Goal: Information Seeking & Learning: Learn about a topic

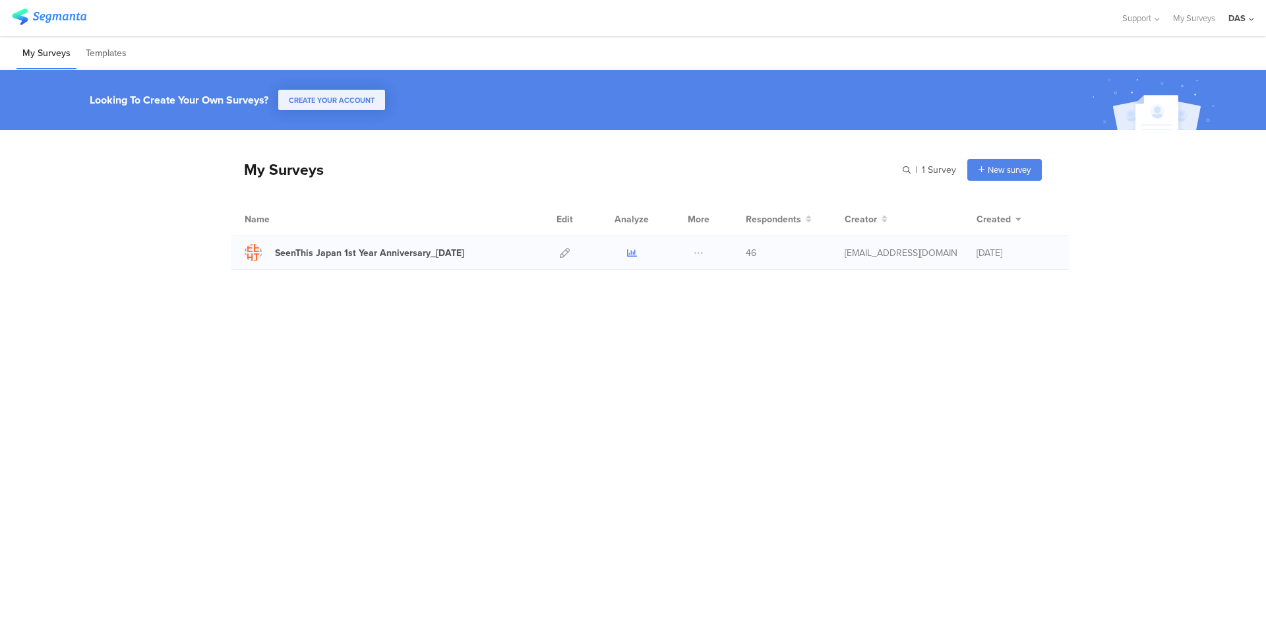
click at [636, 256] on icon at bounding box center [632, 253] width 10 height 10
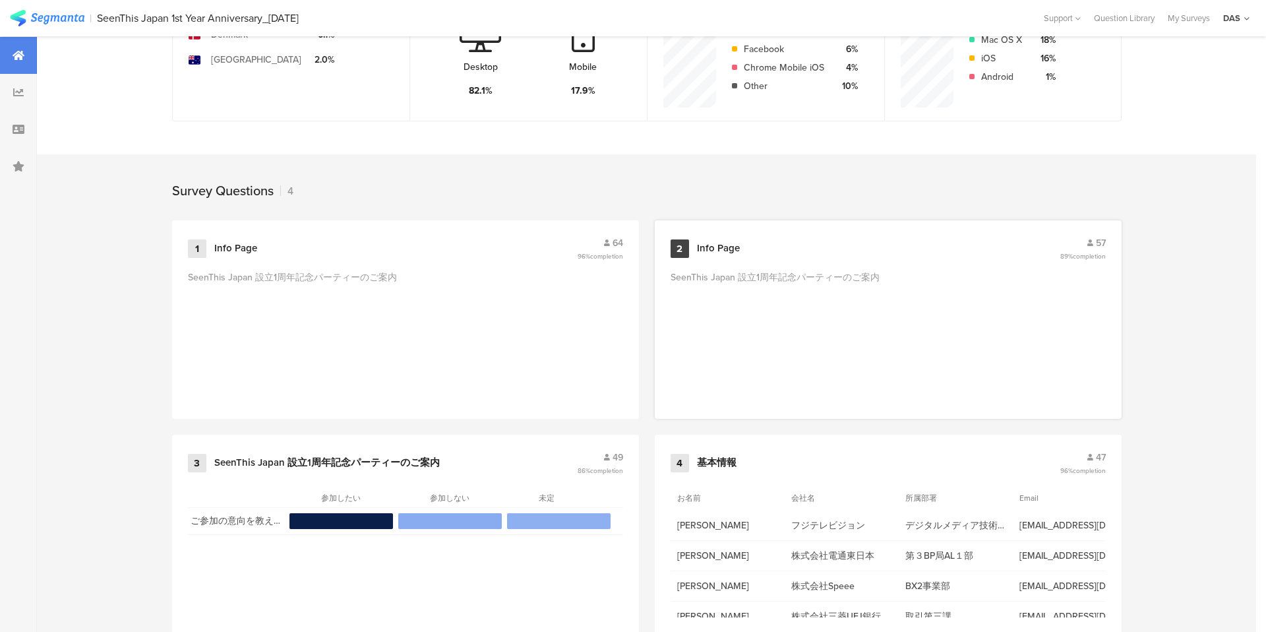
scroll to position [445, 0]
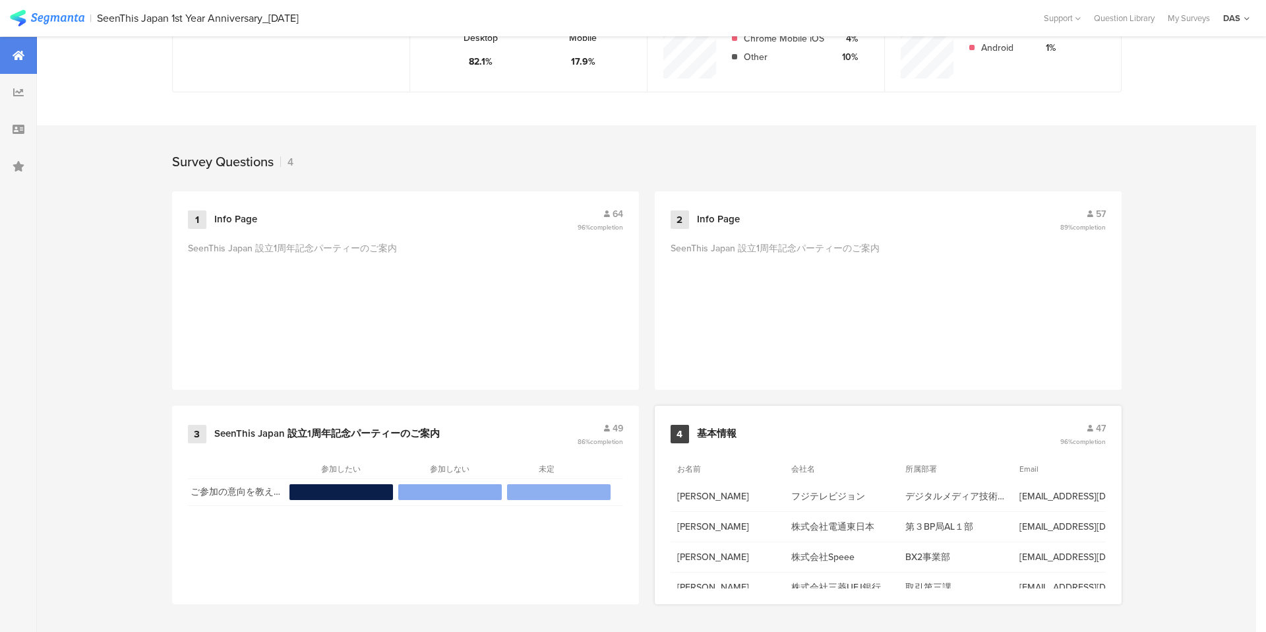
click at [1091, 427] on icon at bounding box center [1090, 428] width 6 height 7
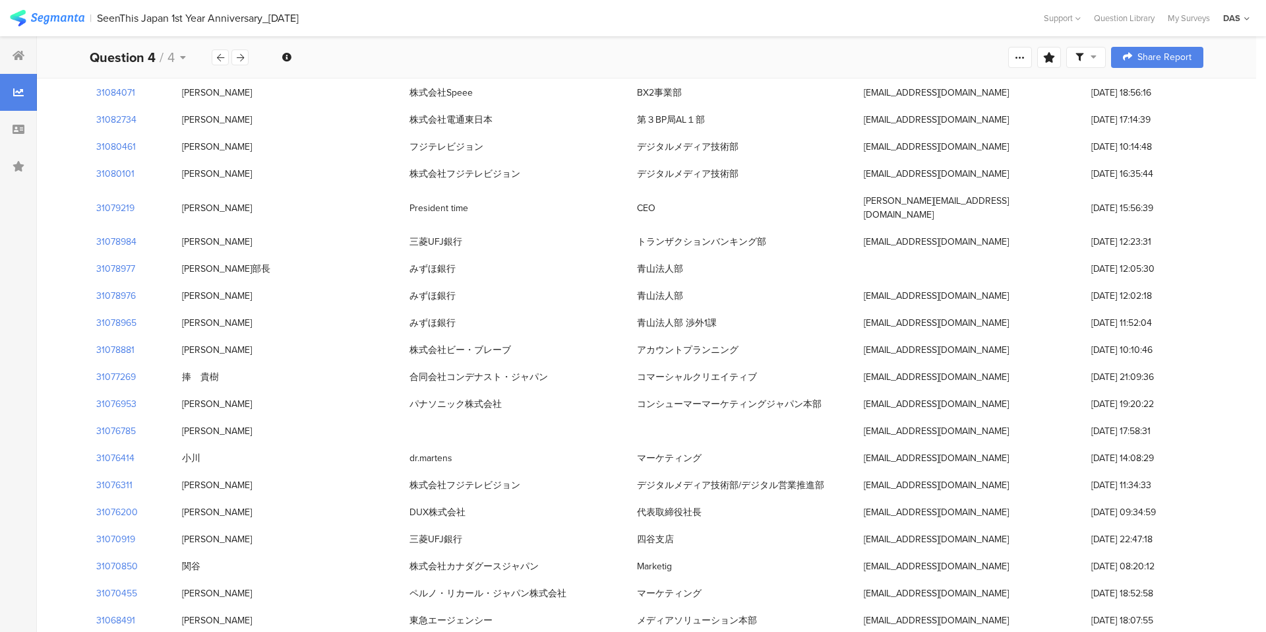
scroll to position [279, 0]
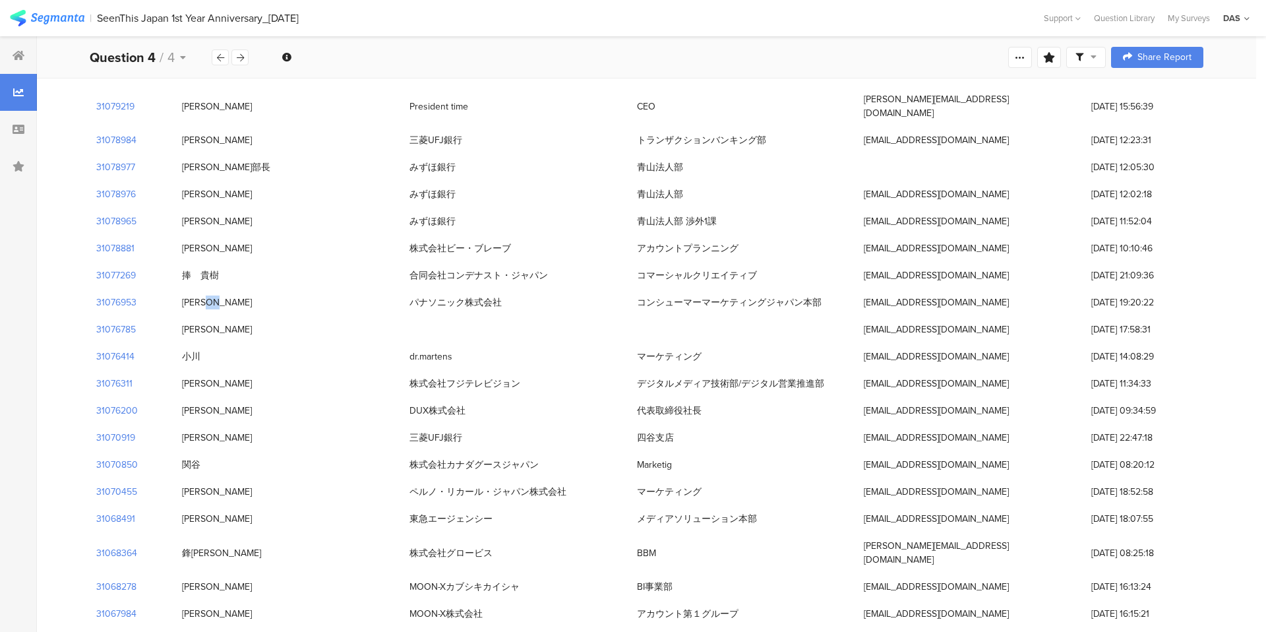
drag, startPoint x: 179, startPoint y: 291, endPoint x: 203, endPoint y: 288, distance: 24.0
click at [203, 289] on div "[PERSON_NAME]" at bounding box center [288, 302] width 227 height 27
drag, startPoint x: 239, startPoint y: 289, endPoint x: 183, endPoint y: 285, distance: 56.8
click at [183, 289] on div "[PERSON_NAME]" at bounding box center [288, 302] width 227 height 27
copy div "[PERSON_NAME]"
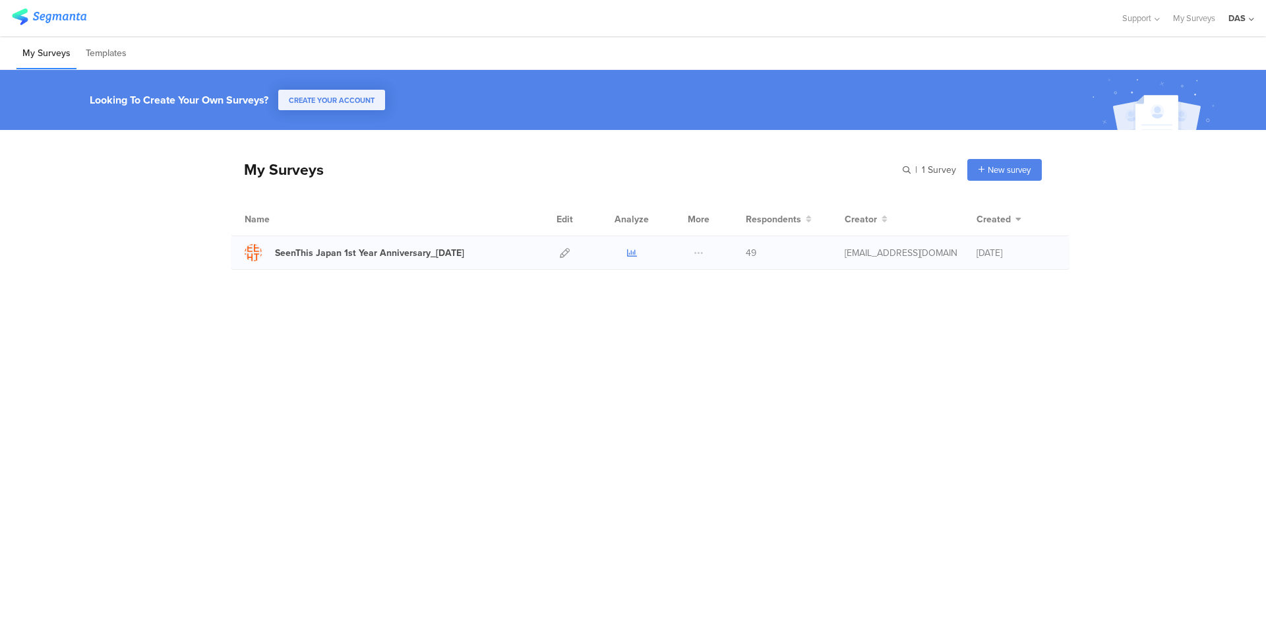
click at [632, 251] on icon at bounding box center [632, 253] width 10 height 10
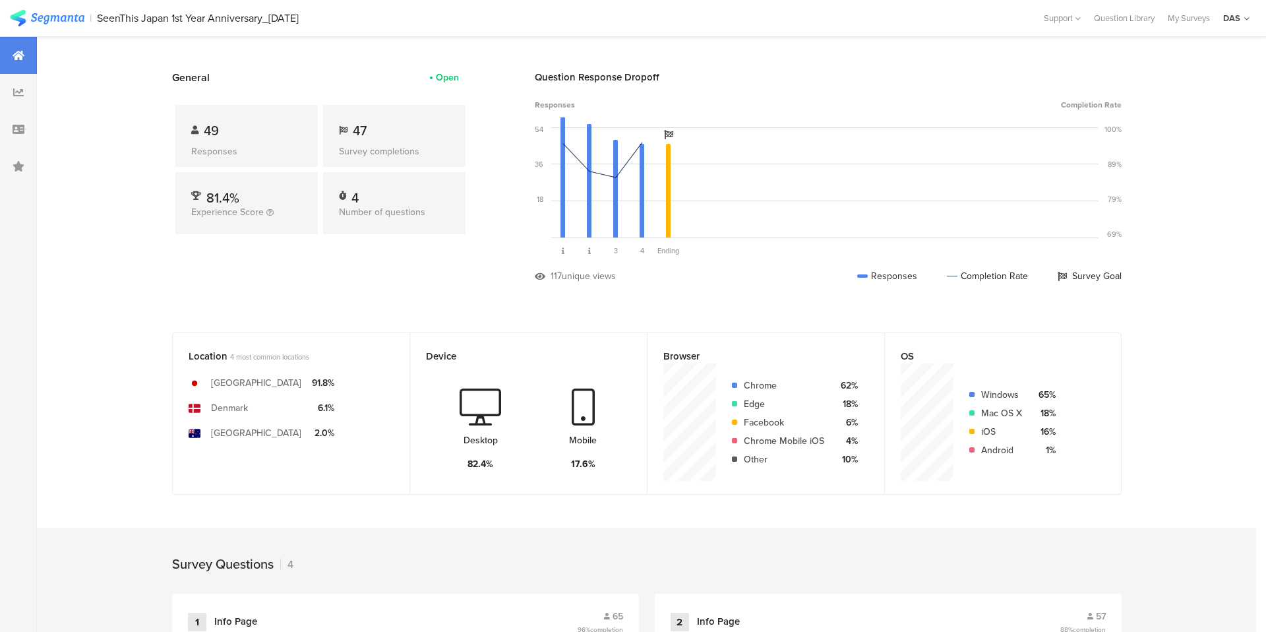
scroll to position [445, 0]
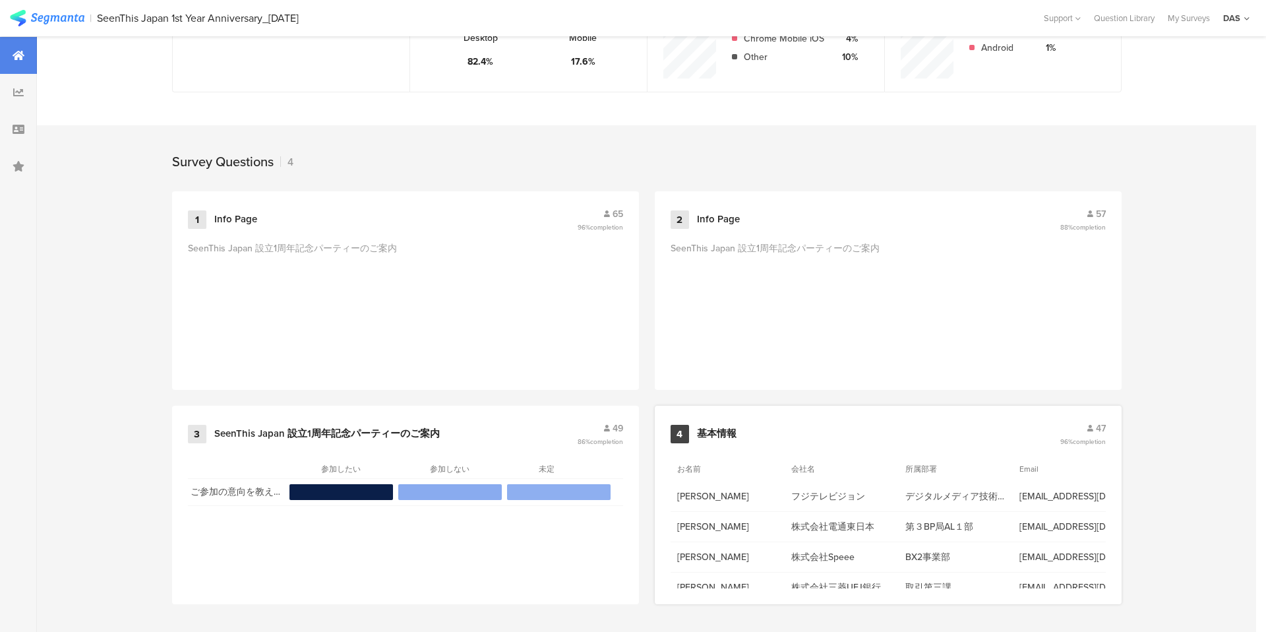
click at [1101, 427] on span "47" at bounding box center [1101, 428] width 10 height 14
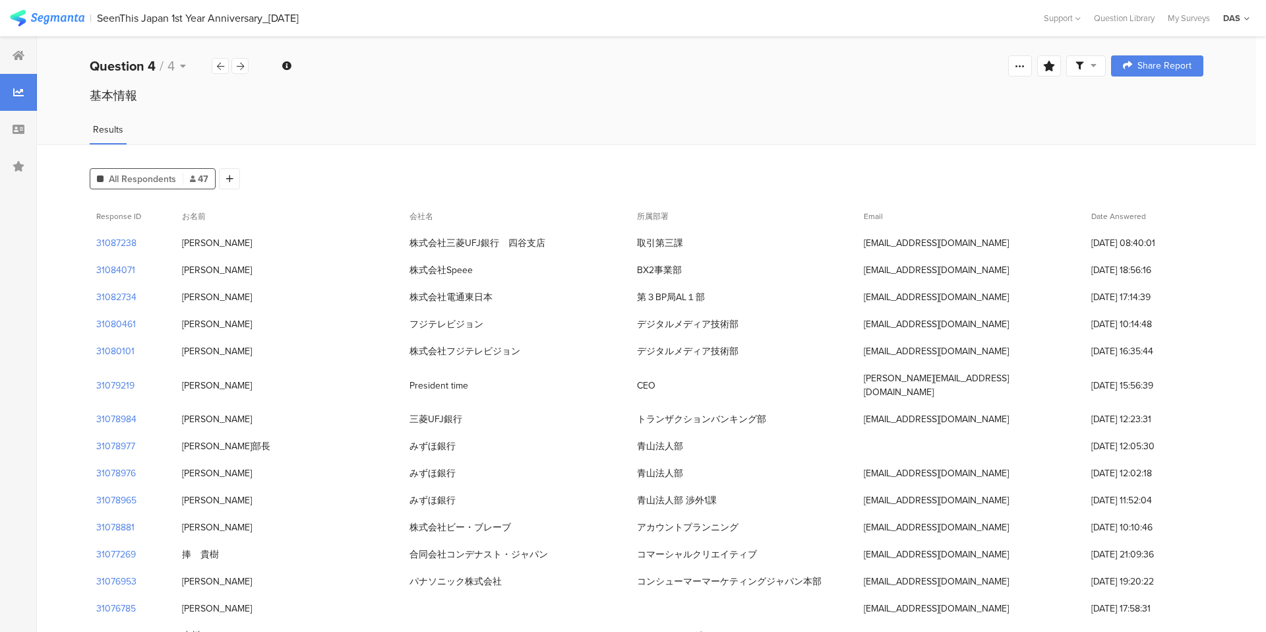
click at [1098, 218] on span "Date Answered" at bounding box center [1118, 216] width 55 height 12
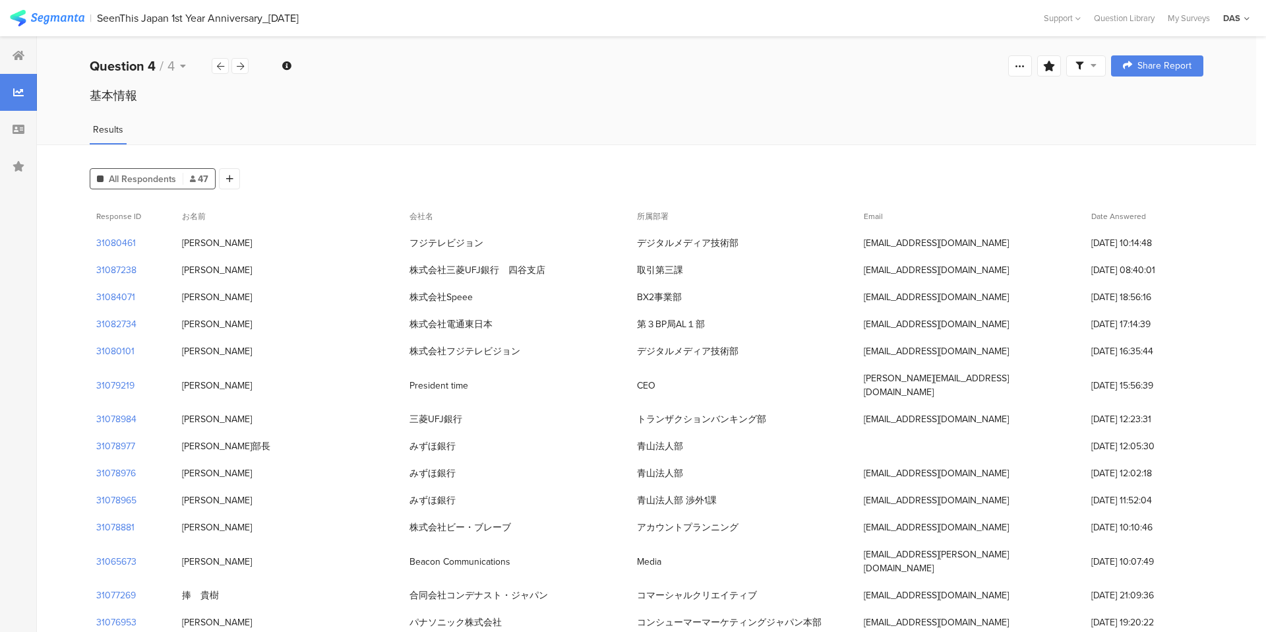
click at [189, 175] on div "All Respondents 47" at bounding box center [152, 179] width 125 height 14
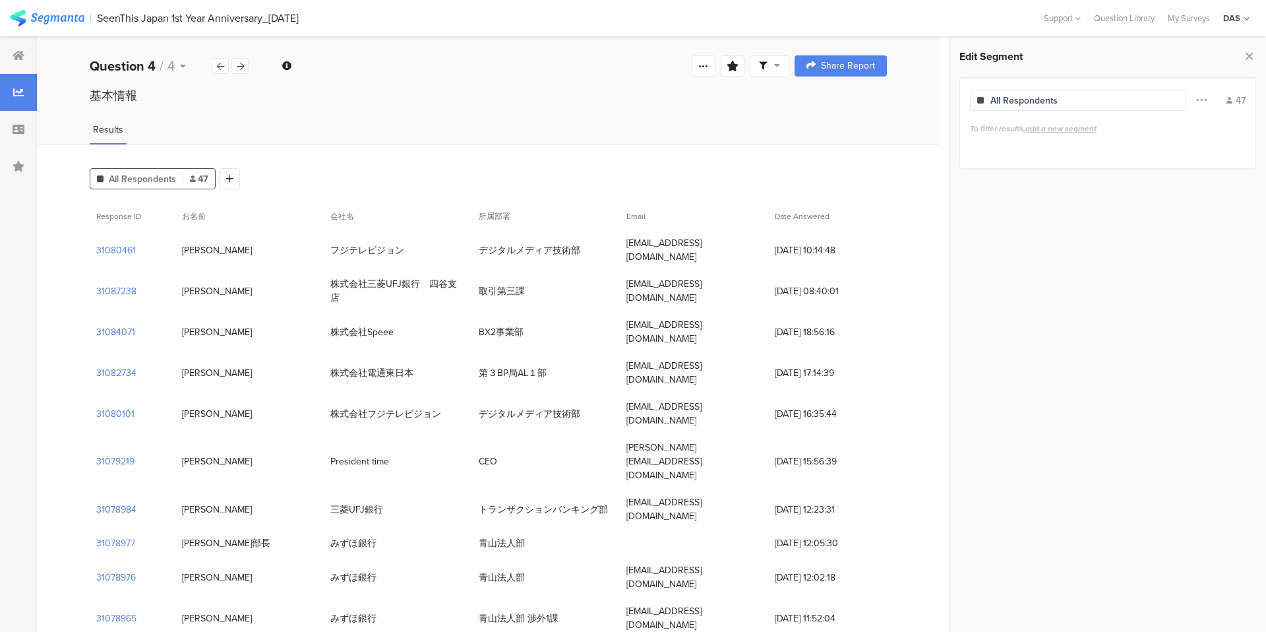
click at [99, 133] on span "Results" at bounding box center [108, 130] width 30 height 14
click at [15, 53] on icon at bounding box center [19, 55] width 12 height 11
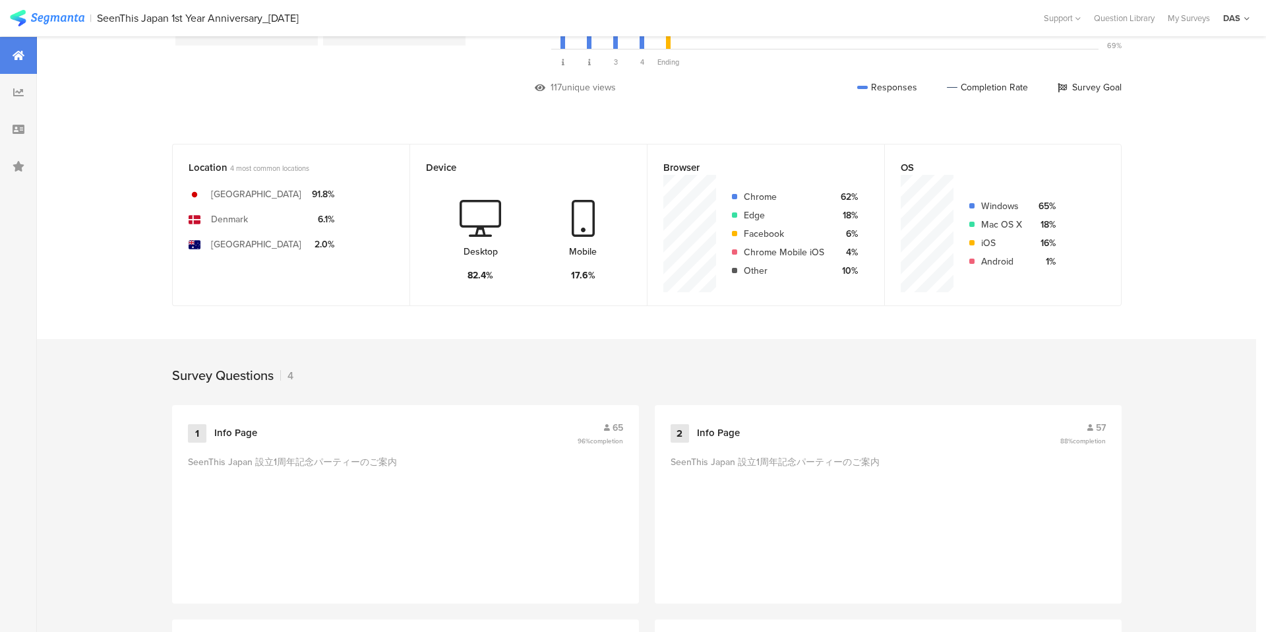
scroll to position [445, 0]
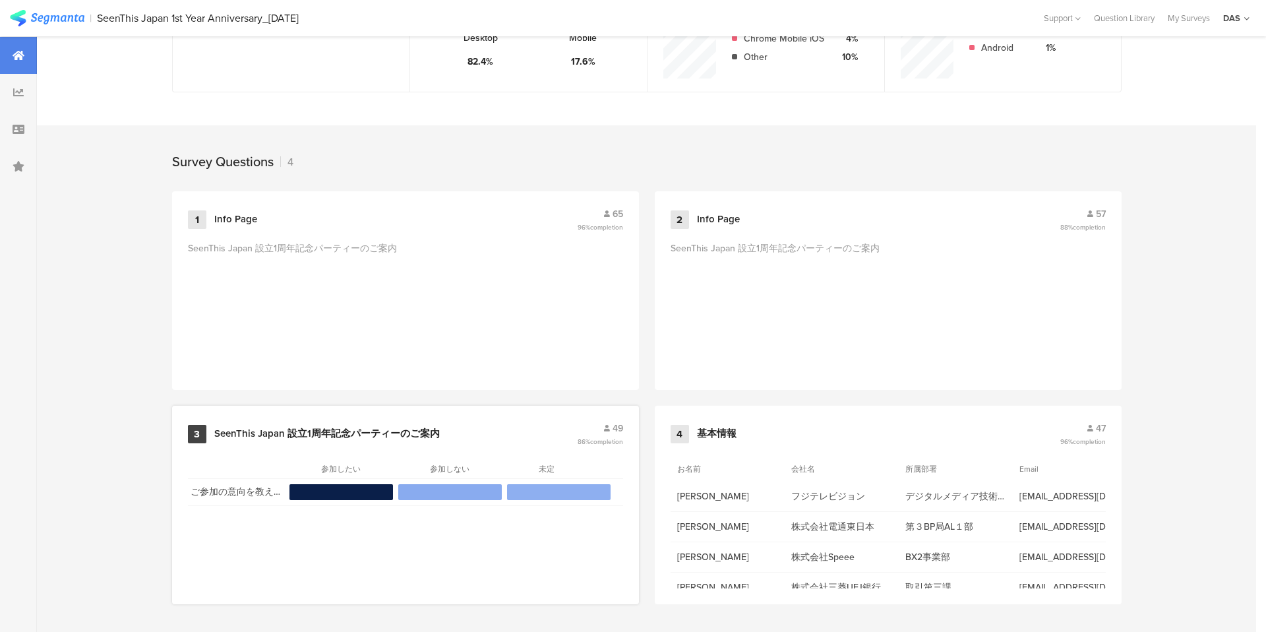
click at [455, 494] on div at bounding box center [450, 492] width 104 height 16
click at [575, 495] on div at bounding box center [559, 492] width 104 height 16
click at [613, 431] on span "49" at bounding box center [618, 428] width 11 height 14
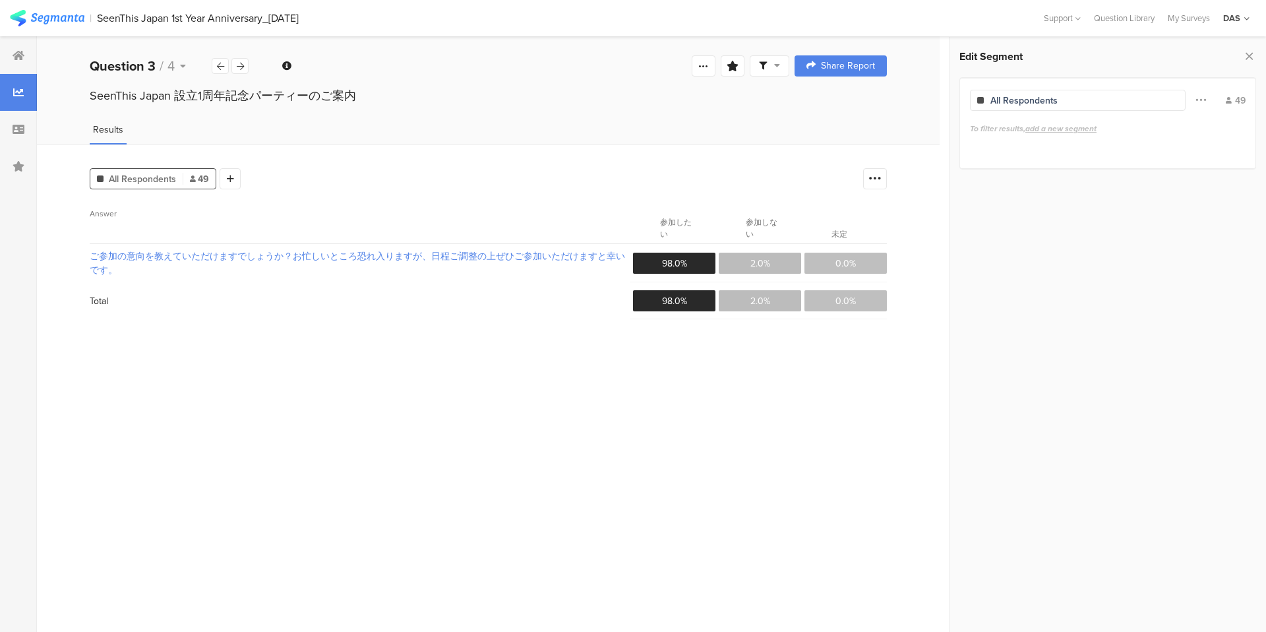
click at [750, 267] on span "2.0%" at bounding box center [760, 263] width 20 height 14
click at [196, 177] on span "49" at bounding box center [199, 179] width 19 height 14
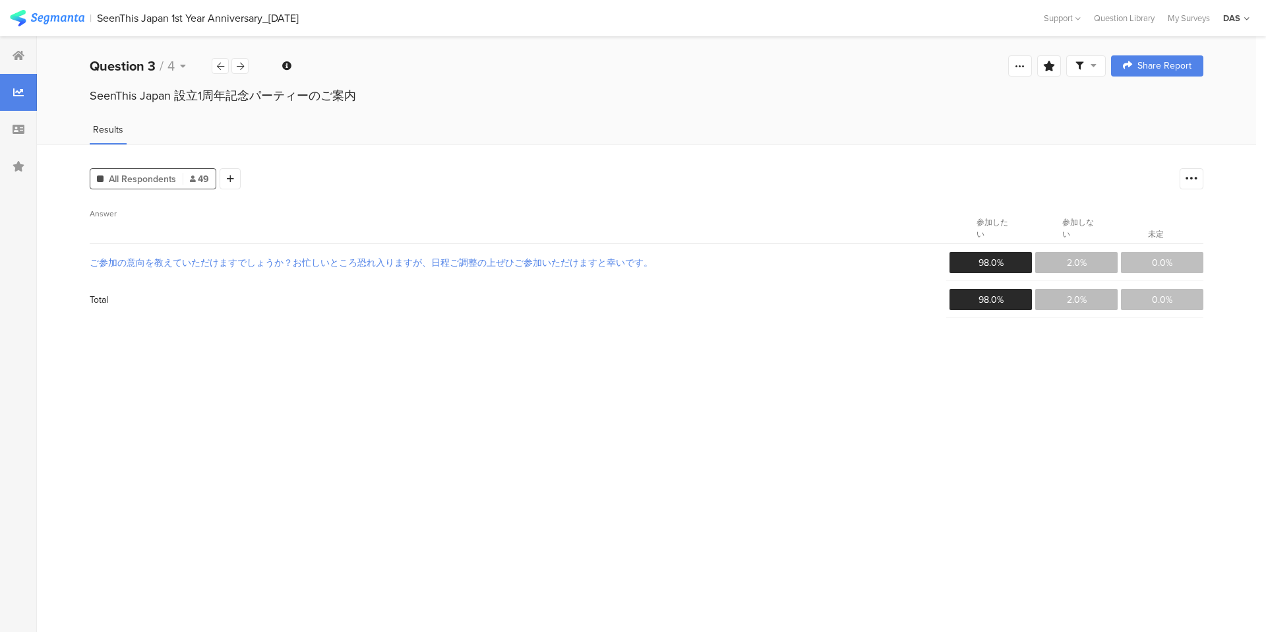
click at [196, 177] on span "49" at bounding box center [199, 179] width 19 height 14
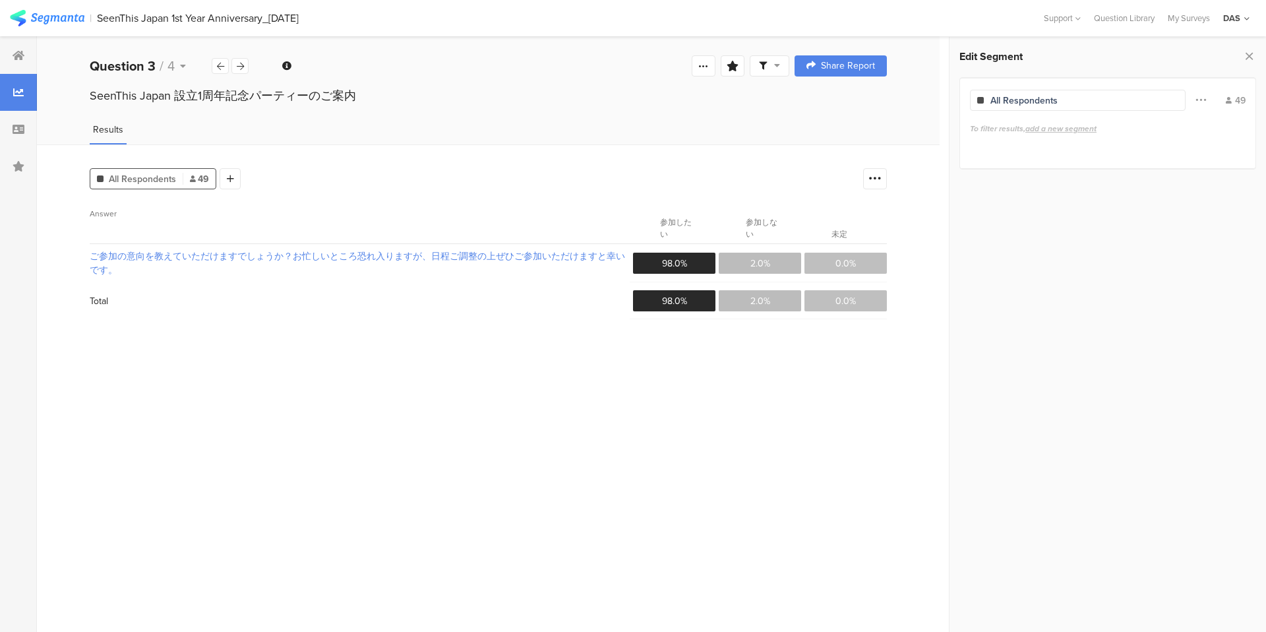
click at [1136, 94] on div "All Respondents" at bounding box center [1078, 100] width 216 height 21
click at [1134, 105] on div "All Respondents" at bounding box center [1078, 100] width 216 height 21
click at [813, 248] on div "ご参加の意向を教えていただけますでしょうか？お忙しいところ恐れ入りますが、日程ご調整の上ぜひご参加いただけますと幸いです。 98.0% 2.0% 0.0%" at bounding box center [488, 263] width 797 height 38
click at [876, 186] on div at bounding box center [875, 178] width 24 height 21
click at [154, 152] on div "All Respondents 49 Add Segment Answer 参加したい 参加しない 未定 ご参加の意向を教えていただけますでしょうか？お忙しい…" at bounding box center [488, 387] width 903 height 487
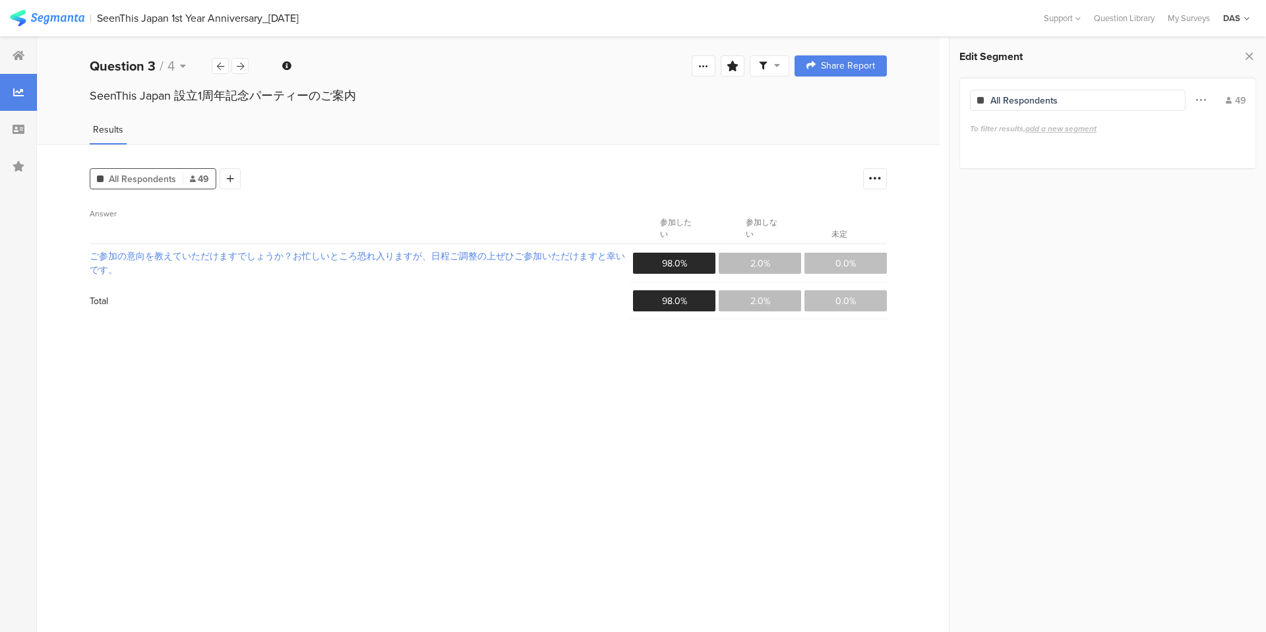
click at [160, 171] on div "All Respondents 49" at bounding box center [153, 178] width 127 height 21
click at [191, 177] on icon at bounding box center [193, 178] width 6 height 7
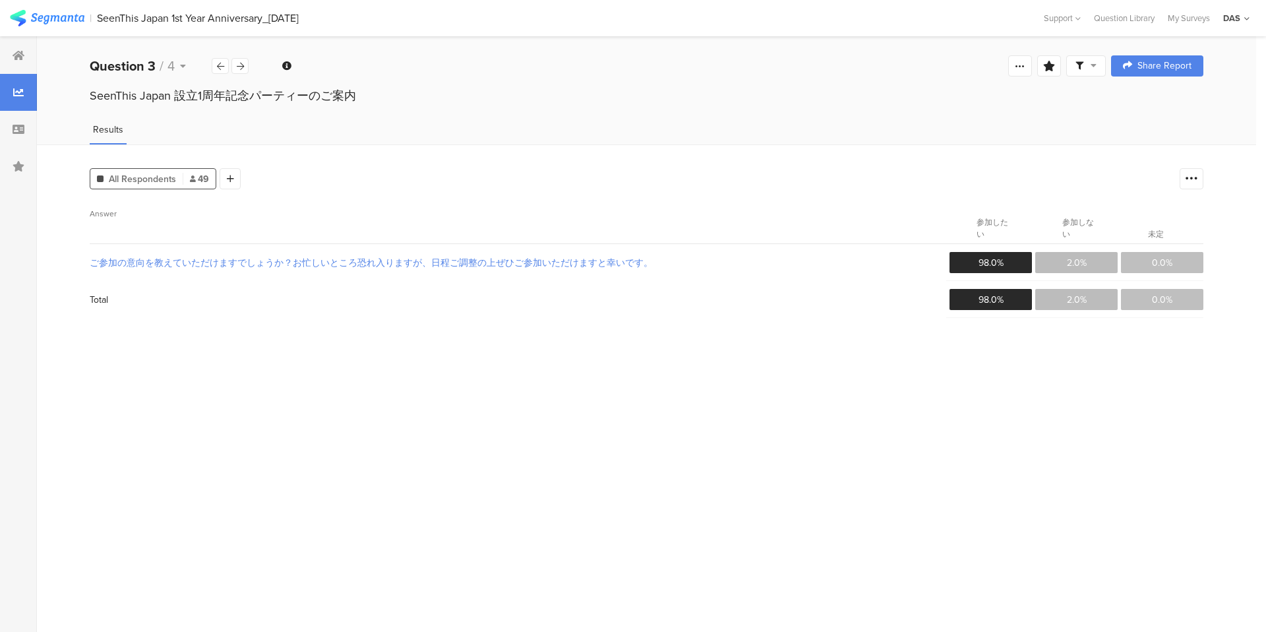
click at [191, 177] on icon at bounding box center [193, 178] width 6 height 7
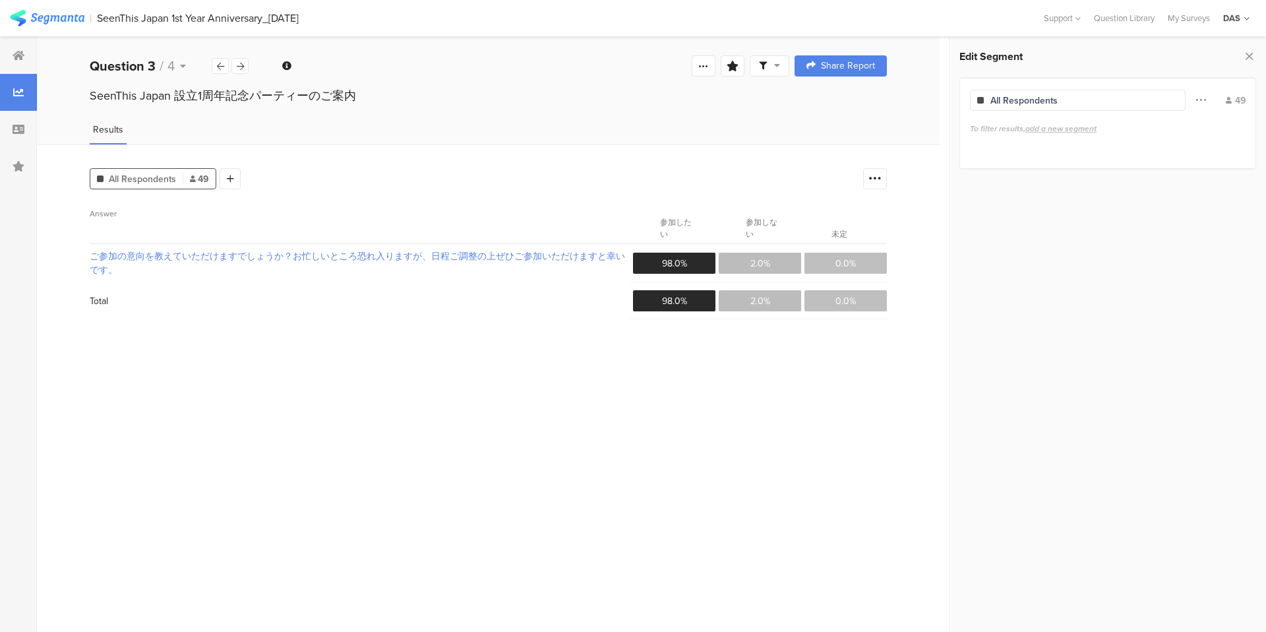
click at [663, 272] on section "98.0%" at bounding box center [674, 263] width 82 height 21
click at [754, 272] on section "2.0%" at bounding box center [760, 263] width 82 height 21
click at [753, 272] on section "2.0%" at bounding box center [760, 263] width 82 height 21
click at [751, 309] on section "2.0%" at bounding box center [760, 300] width 82 height 21
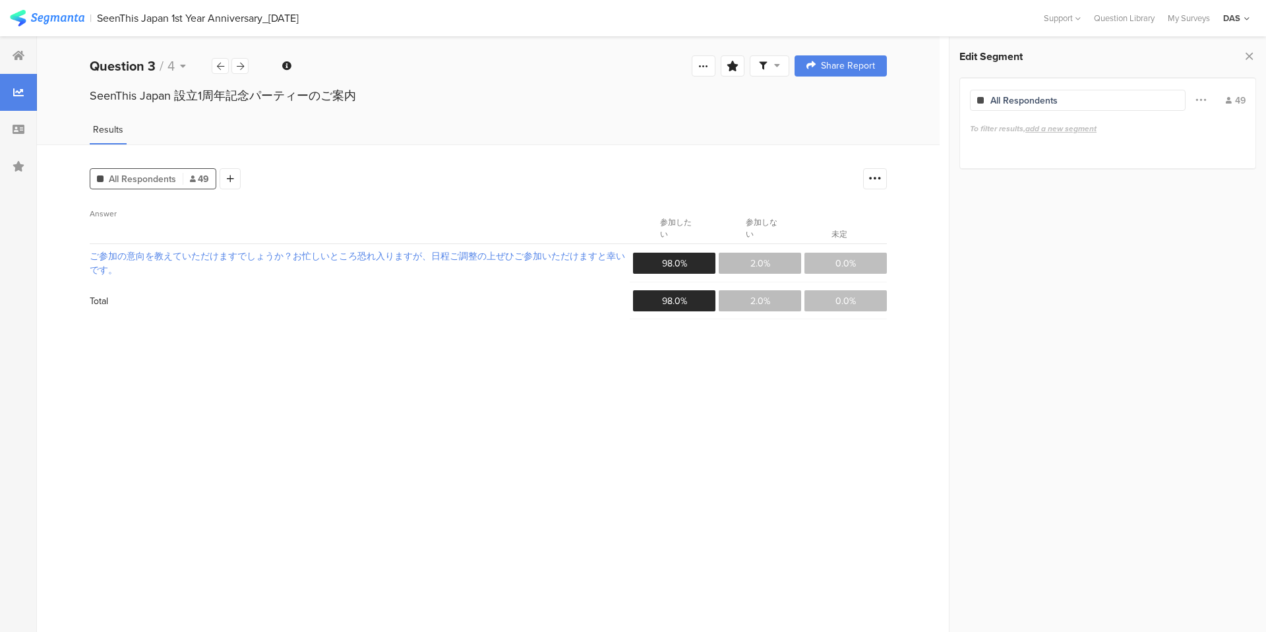
click at [751, 309] on section "2.0%" at bounding box center [760, 300] width 82 height 21
click at [97, 298] on div "Total" at bounding box center [99, 301] width 18 height 14
click at [216, 70] on div at bounding box center [220, 66] width 17 height 16
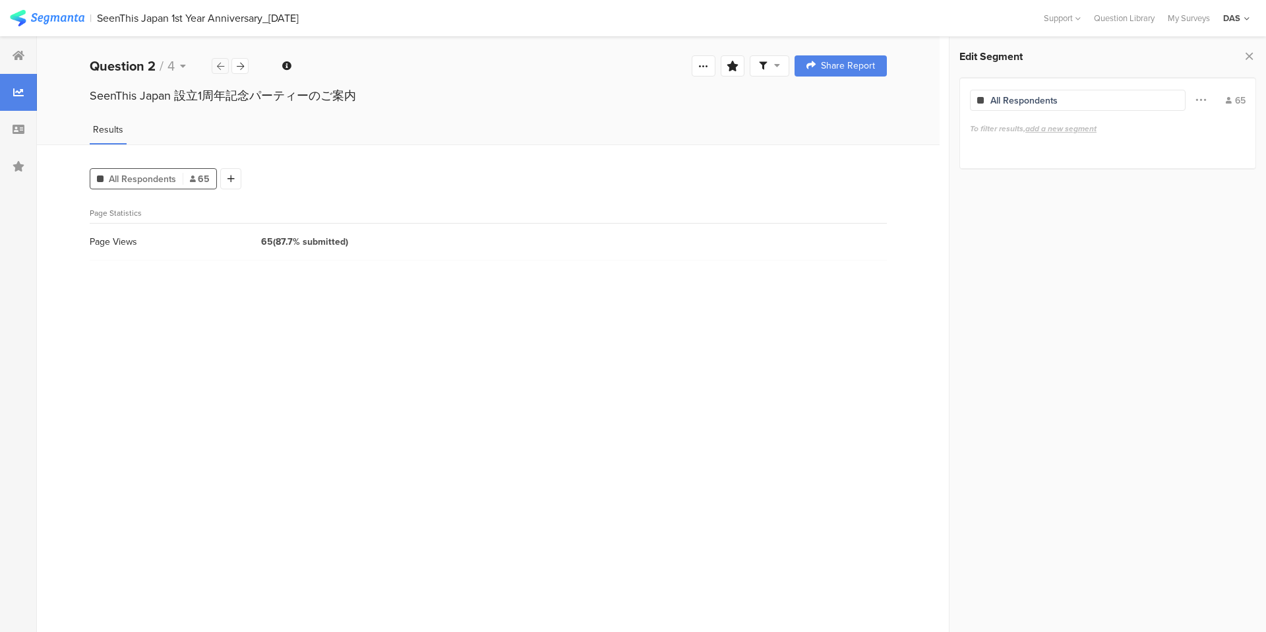
click at [216, 70] on div at bounding box center [220, 66] width 17 height 16
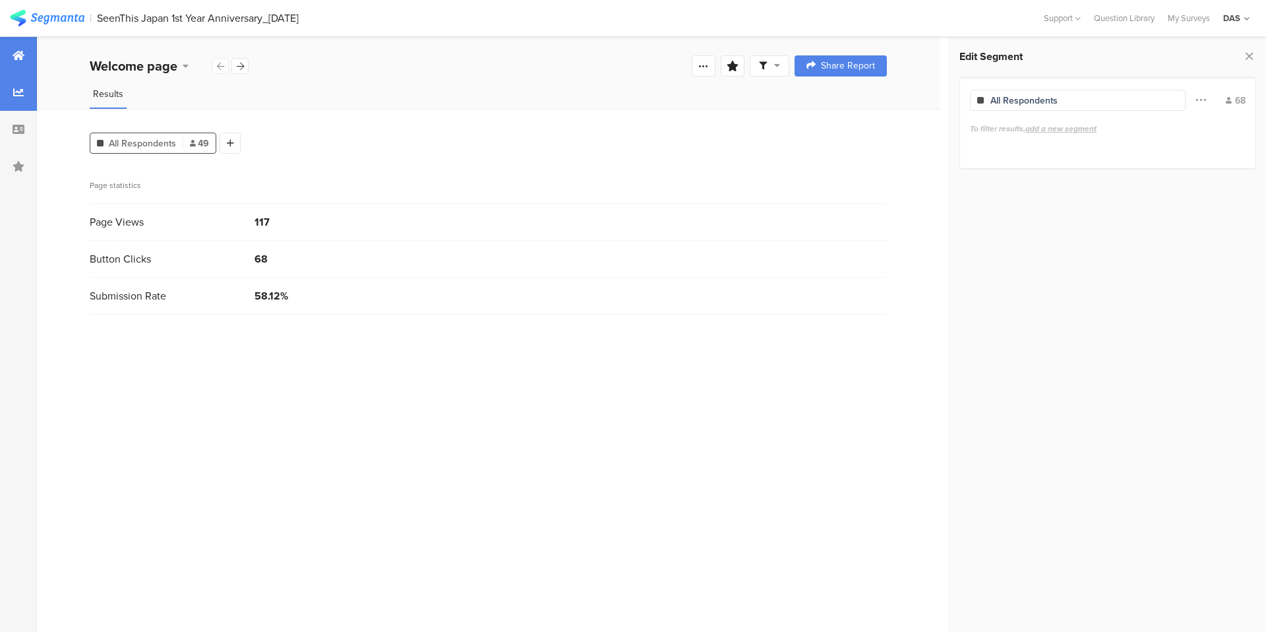
click at [30, 51] on div at bounding box center [18, 55] width 37 height 37
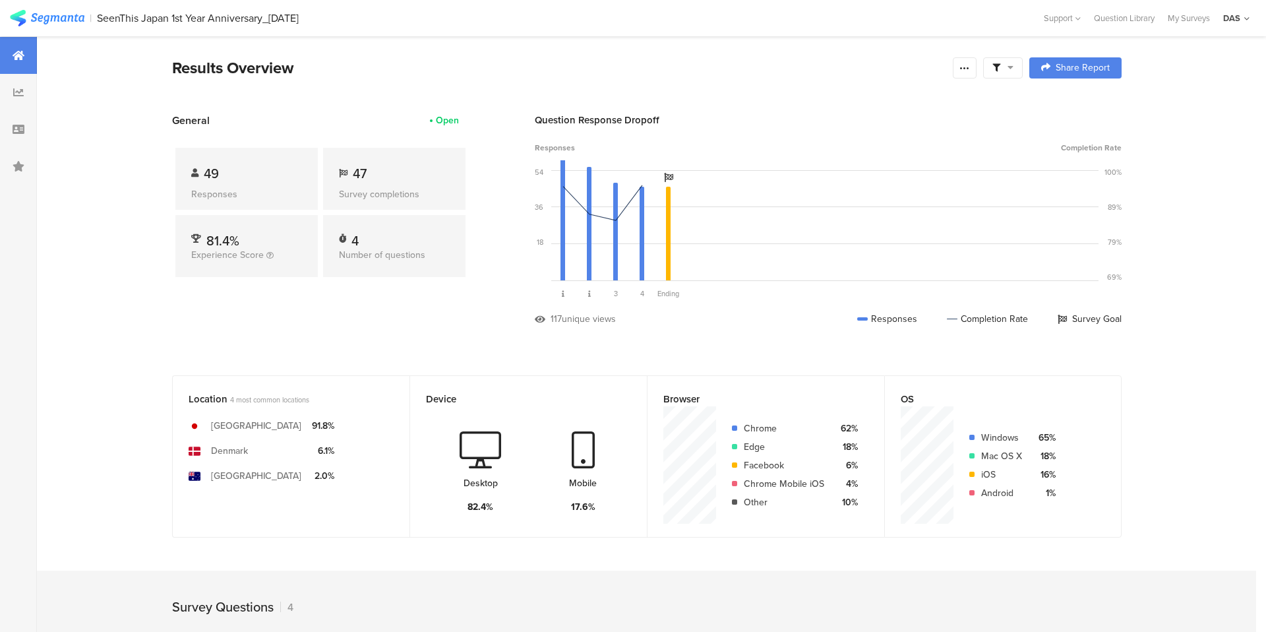
click at [346, 237] on div "4" at bounding box center [394, 237] width 111 height 13
click at [995, 315] on div "Completion Rate" at bounding box center [987, 319] width 81 height 14
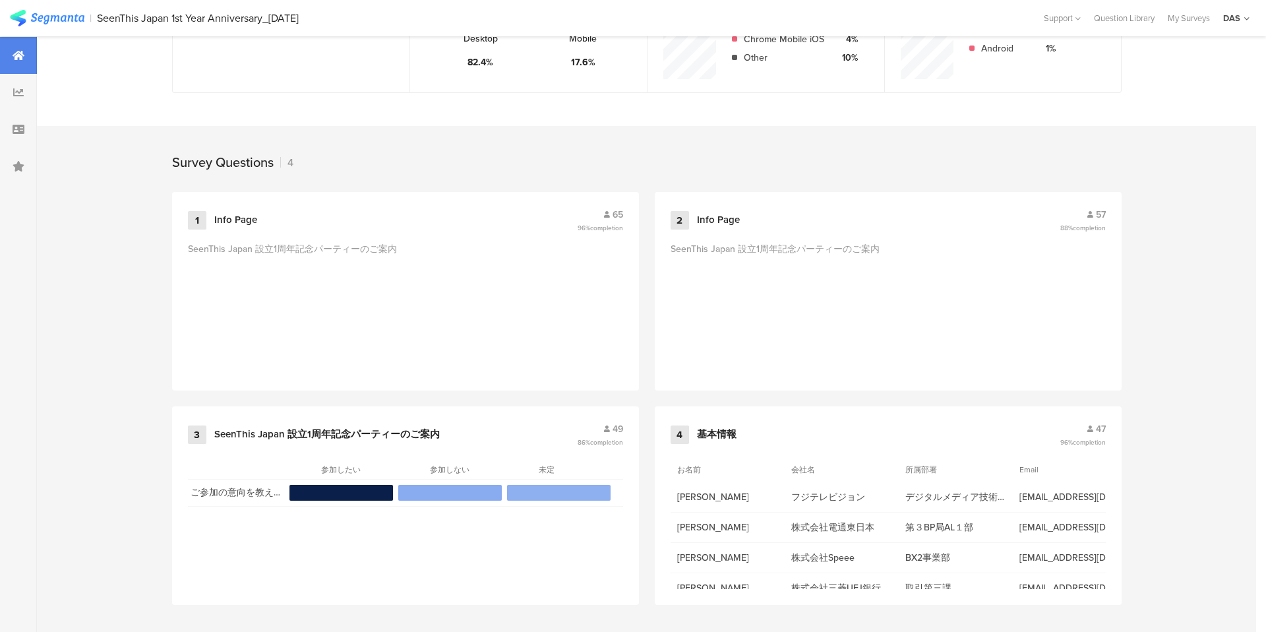
scroll to position [445, 0]
click at [858, 246] on div "SeenThis Japan 設立1周年記念パーティーのご案内" at bounding box center [775, 308] width 209 height 132
